Goal: Check status

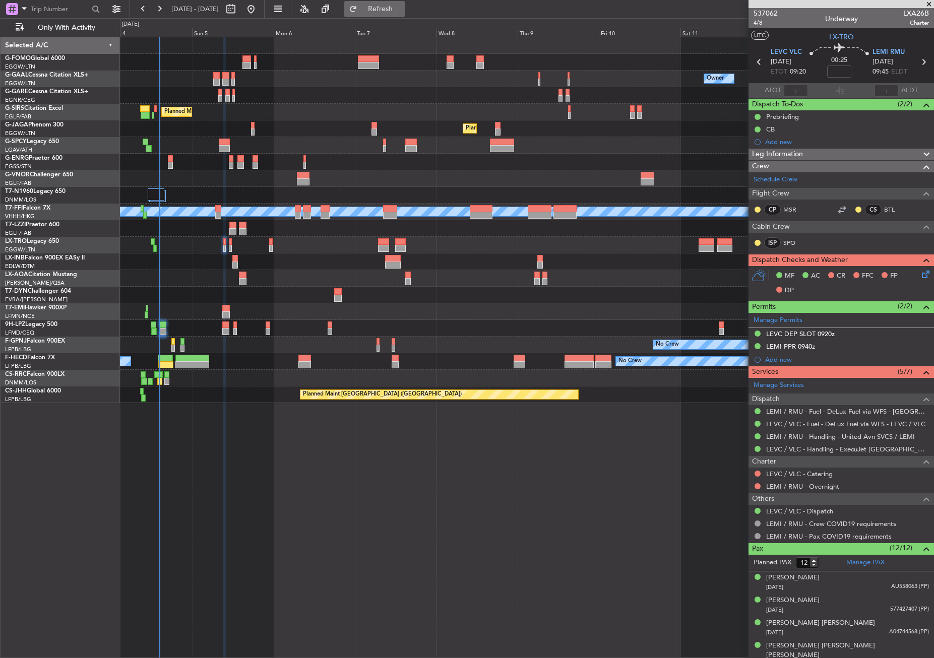
click at [394, 13] on button "Refresh" at bounding box center [374, 9] width 60 height 16
click at [501, 489] on div "Owner No Crew Owner Owner No Crew AOG Maint [GEOGRAPHIC_DATA] Planned Maint [GE…" at bounding box center [527, 348] width 814 height 622
click at [199, 543] on div "Owner No Crew Owner Owner No Crew AOG Maint [GEOGRAPHIC_DATA] Planned Maint [GE…" at bounding box center [527, 348] width 814 height 622
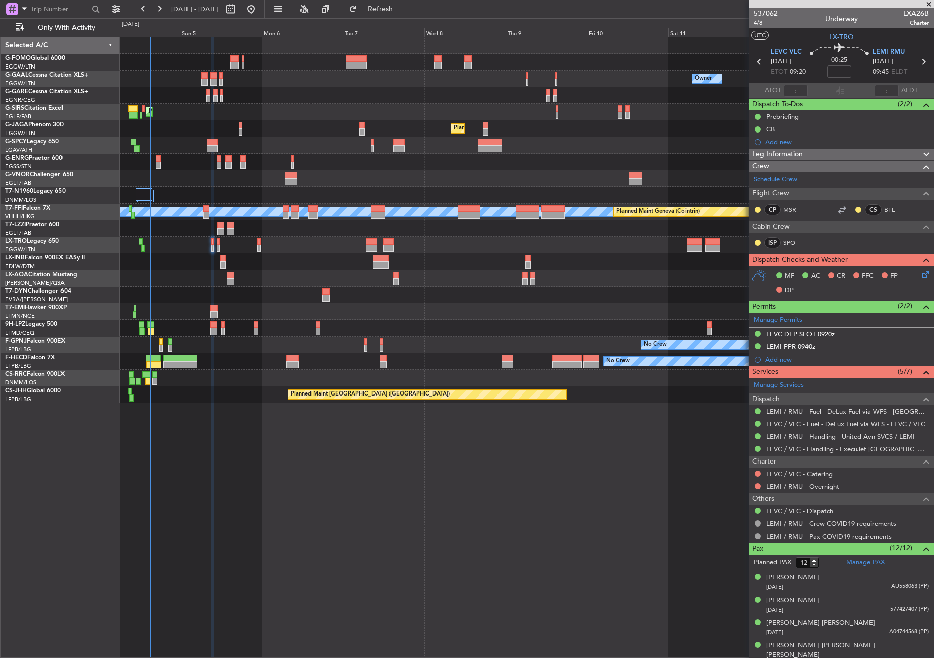
click at [240, 553] on div "Owner No Crew Owner Owner No Crew Planned Maint [GEOGRAPHIC_DATA] ([GEOGRAPHIC_…" at bounding box center [527, 348] width 814 height 622
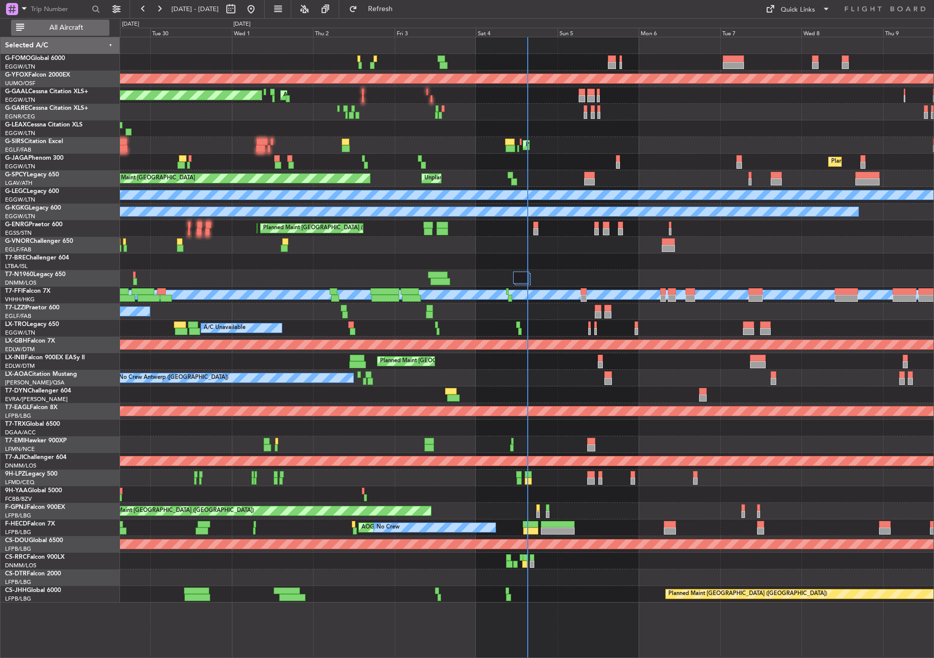
click at [65, 24] on span "All Aircraft" at bounding box center [66, 27] width 80 height 7
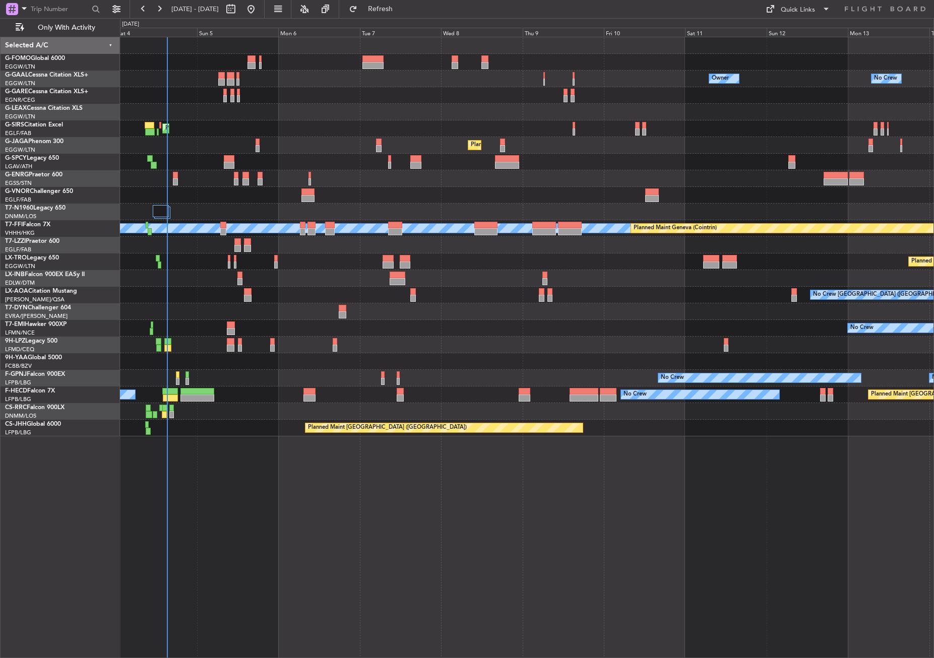
click at [281, 487] on div "Owner No Crew AOG Maint Dusseldorf Owner Owner No Crew Planned Maint London (Fa…" at bounding box center [527, 348] width 814 height 622
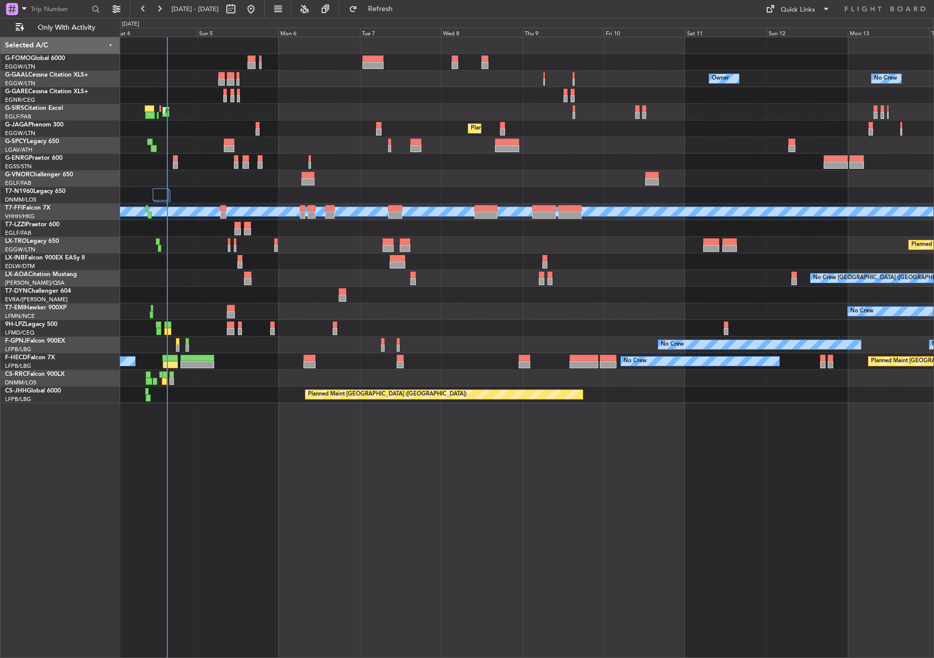
click at [212, 471] on div "Owner No Crew AOG Maint Dusseldorf Owner Owner No Crew Planned Maint London (Fa…" at bounding box center [527, 348] width 814 height 622
